Goal: Task Accomplishment & Management: Use online tool/utility

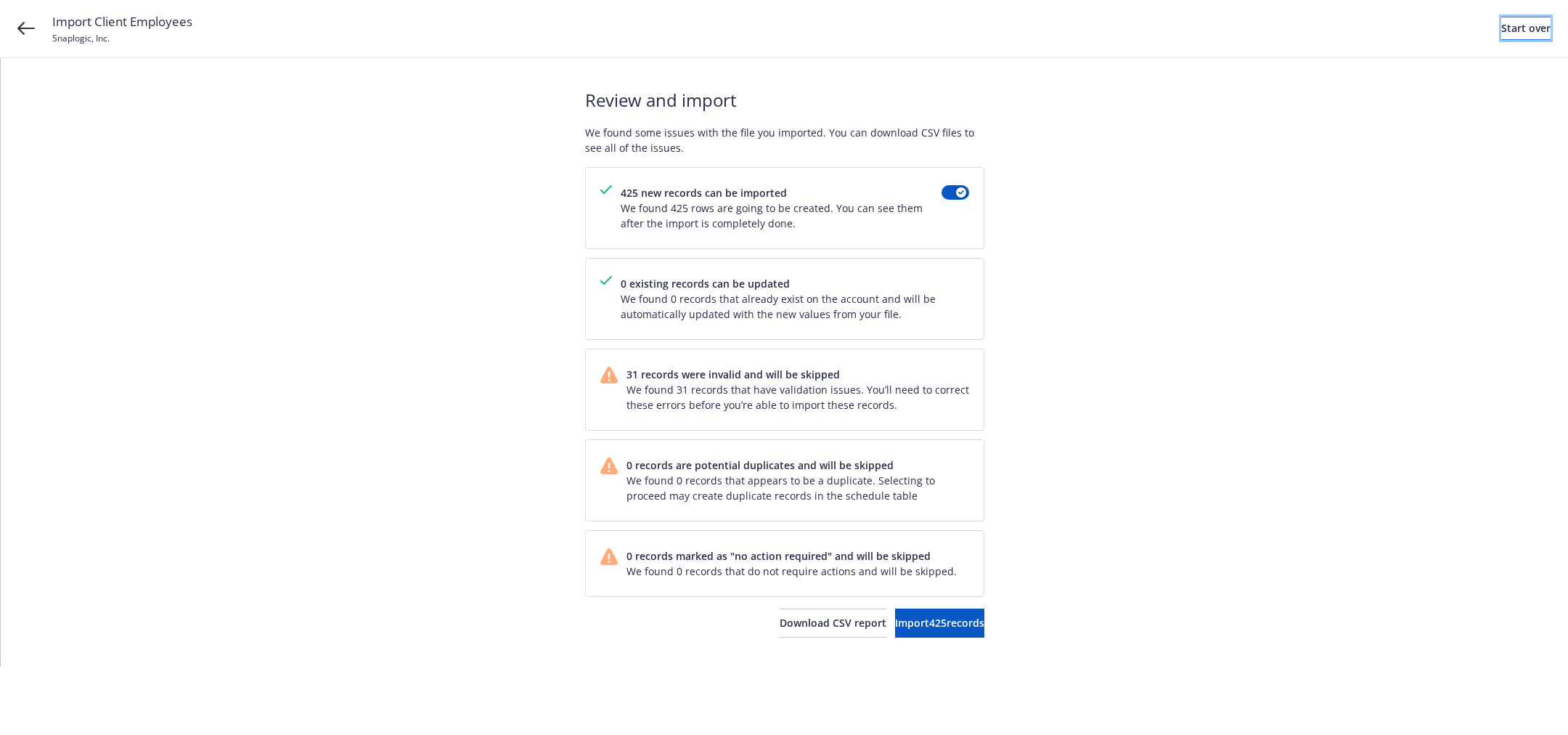
click at [1521, 24] on div "Start over" at bounding box center [1525, 28] width 49 height 22
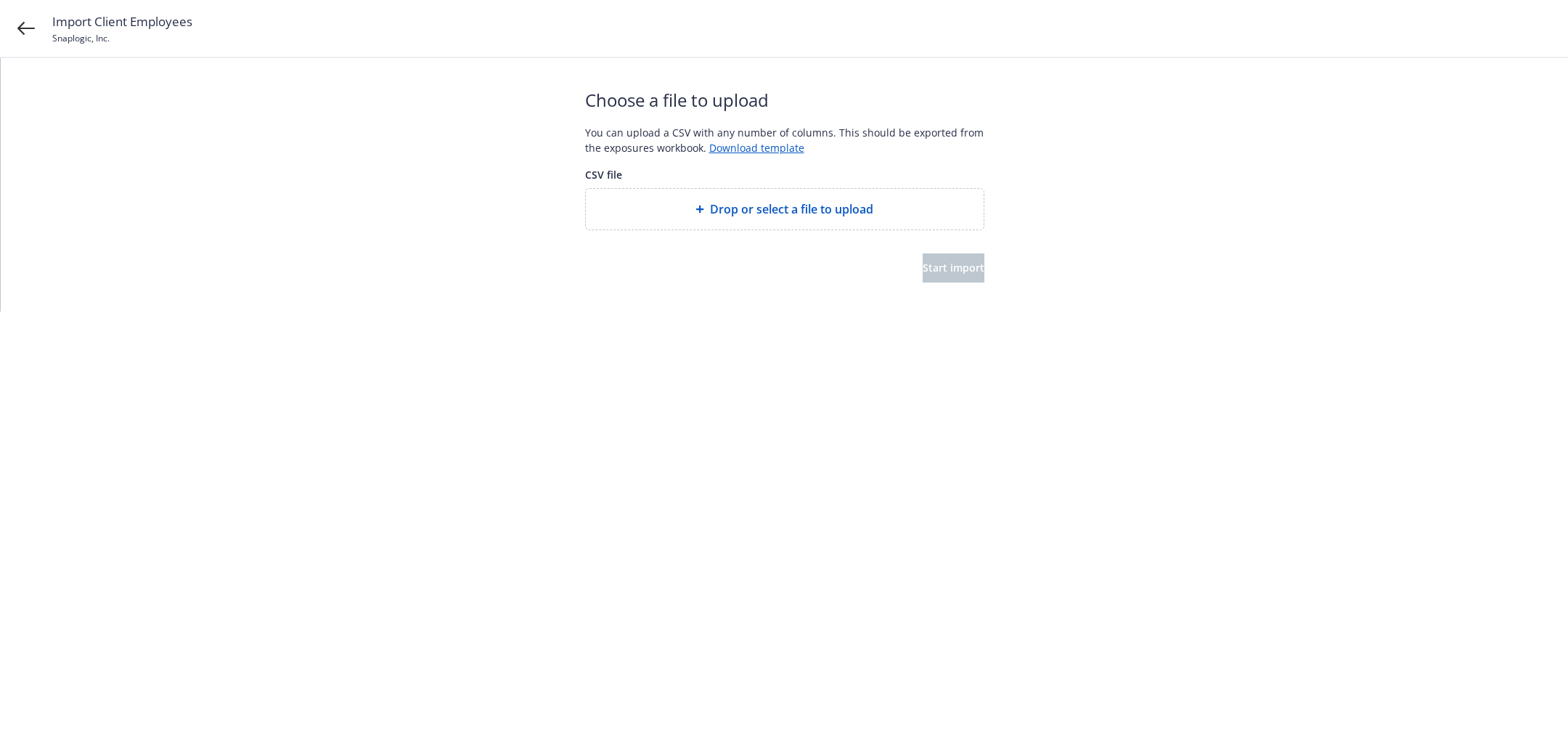
click at [839, 214] on span "Drop or select a file to upload" at bounding box center [792, 209] width 164 height 17
click at [923, 271] on button "Start import" at bounding box center [953, 268] width 61 height 29
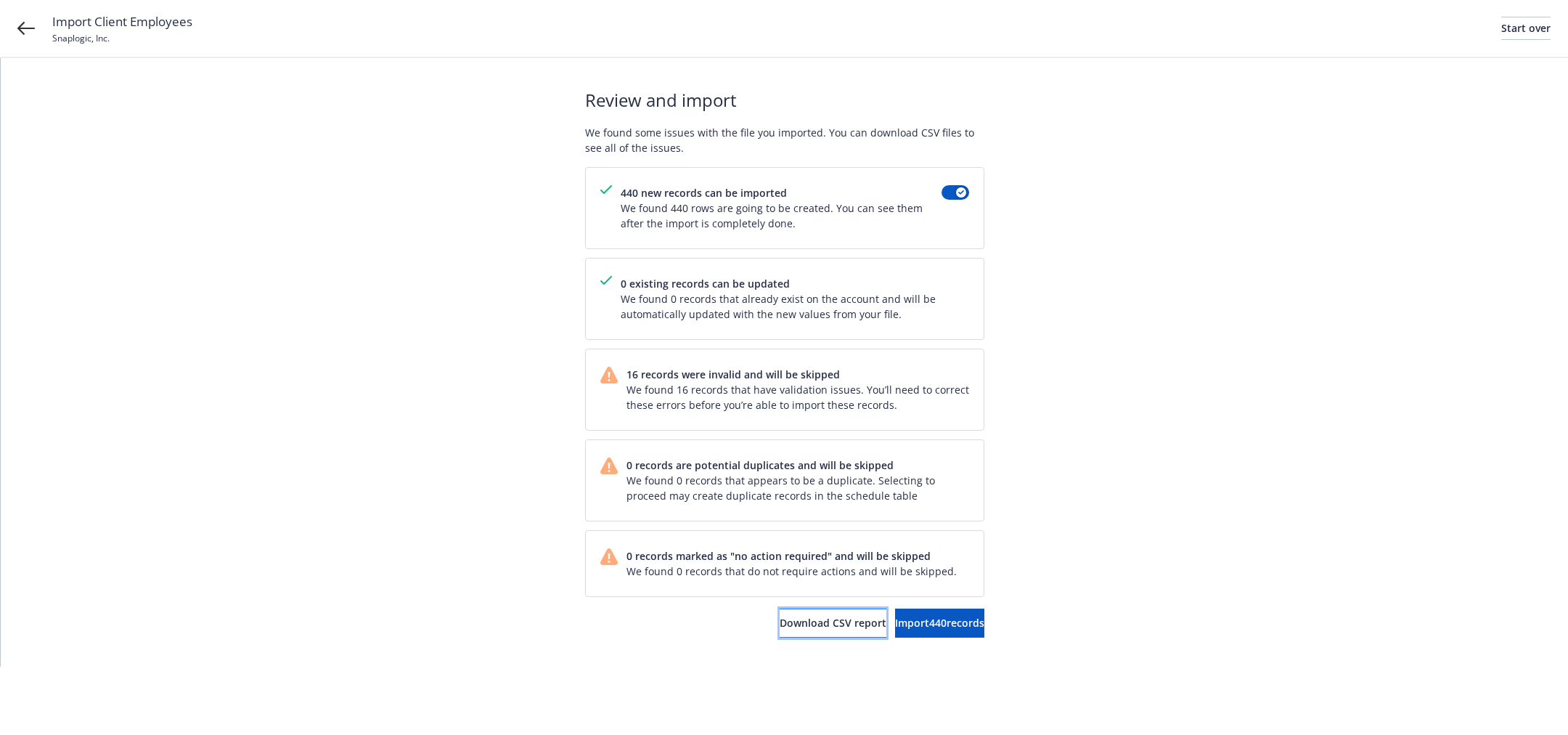
click at [780, 623] on span "Download CSV report" at bounding box center [833, 623] width 106 height 14
click at [1530, 29] on link "Start over" at bounding box center [1525, 28] width 49 height 23
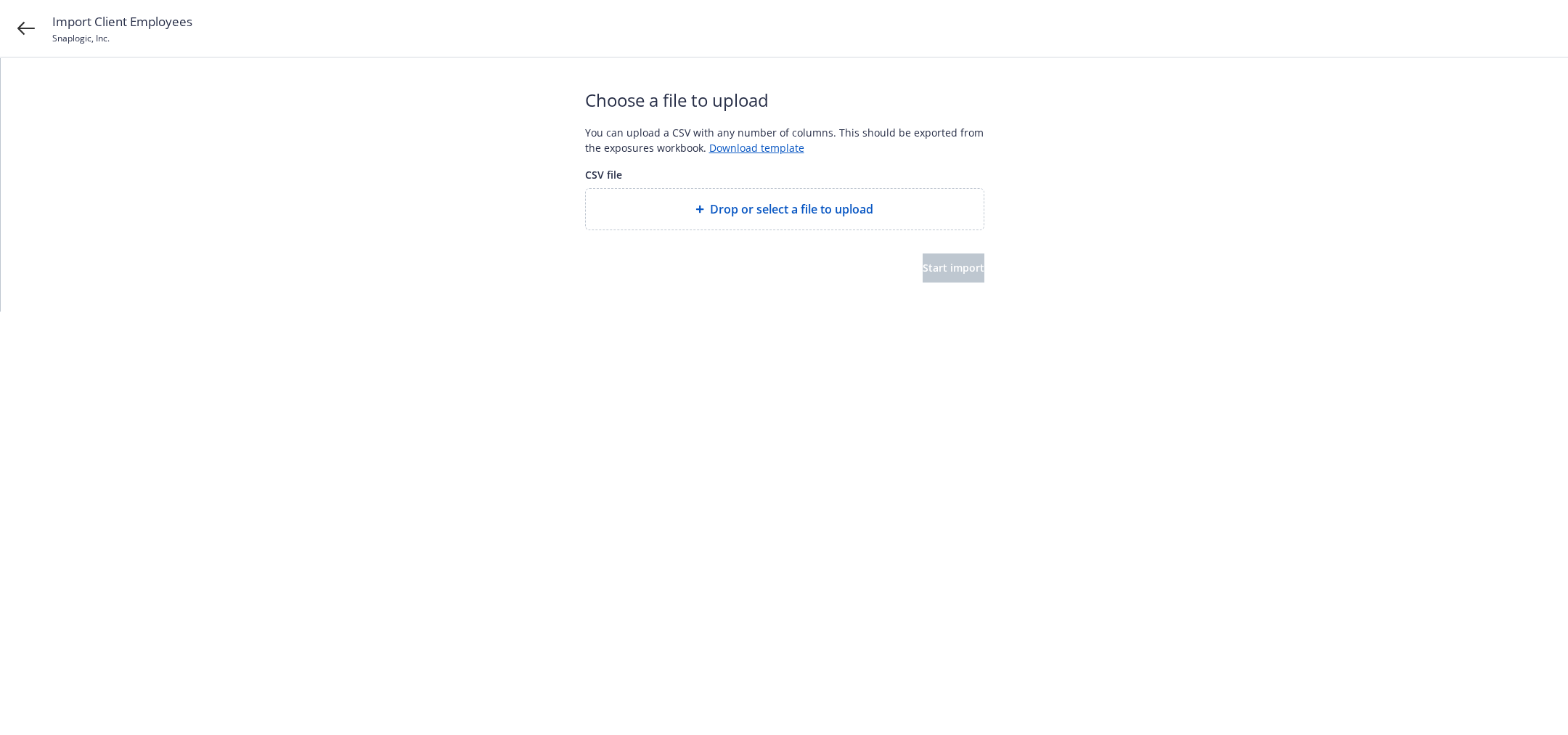
click at [895, 206] on div "Drop or select a file to upload" at bounding box center [784, 209] width 375 height 17
click at [944, 272] on span "Start import" at bounding box center [953, 268] width 61 height 14
